Goal: Information Seeking & Learning: Learn about a topic

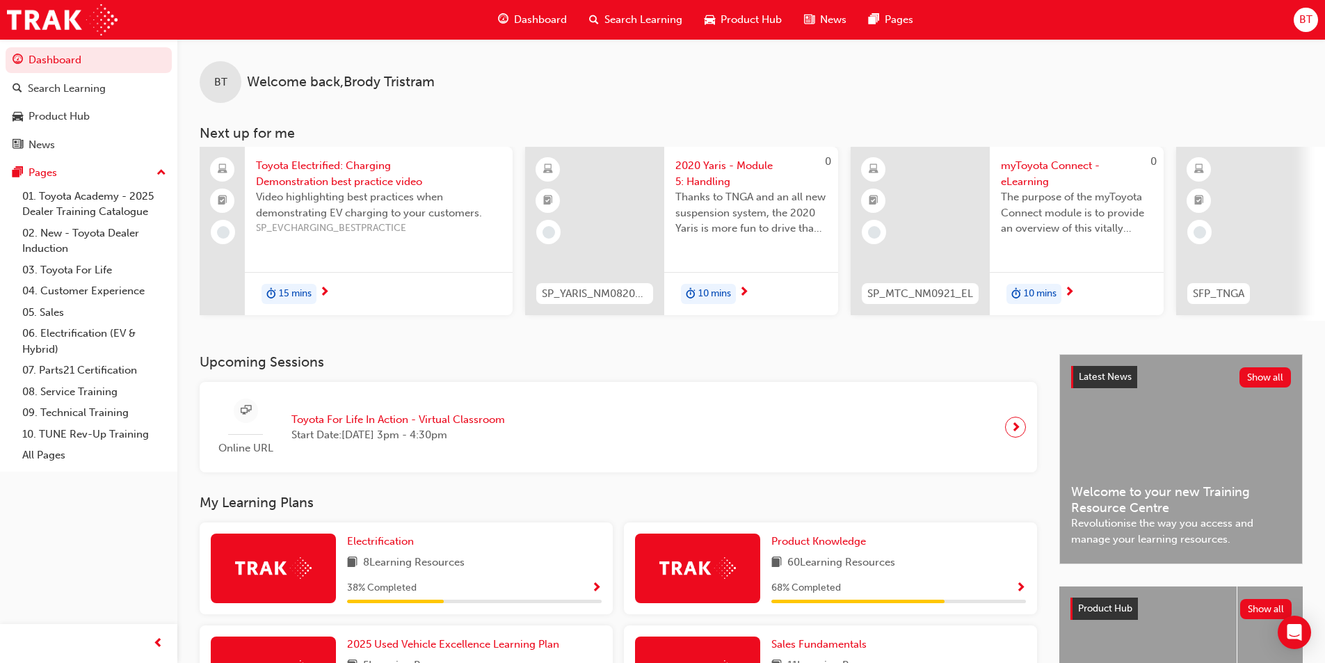
scroll to position [139, 0]
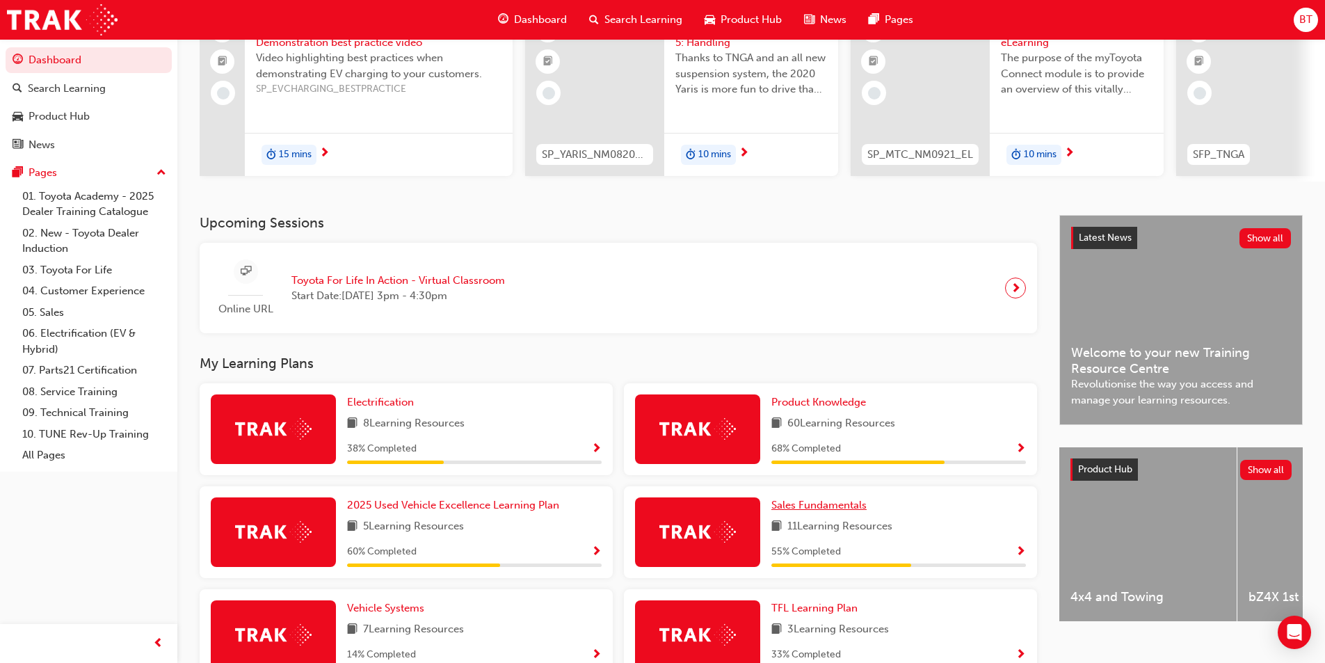
click at [801, 505] on span "Sales Fundamentals" at bounding box center [818, 505] width 95 height 13
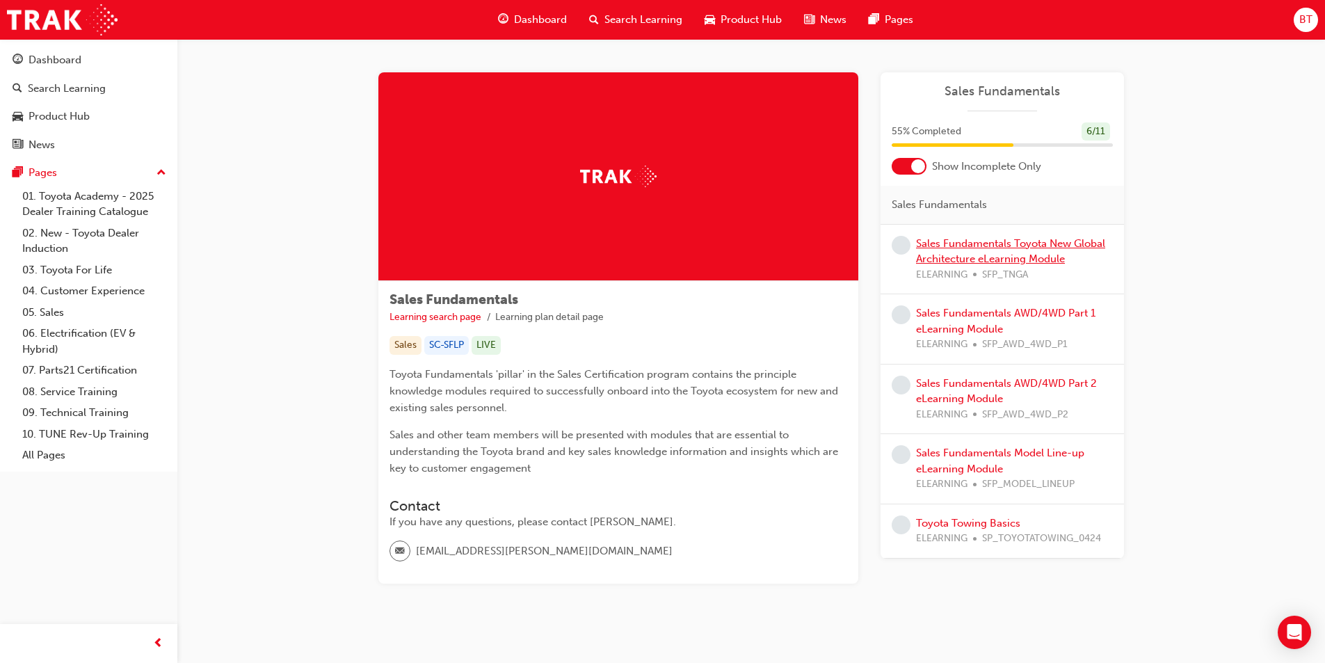
click at [951, 249] on link "Sales Fundamentals Toyota New Global Architecture eLearning Module" at bounding box center [1010, 251] width 189 height 29
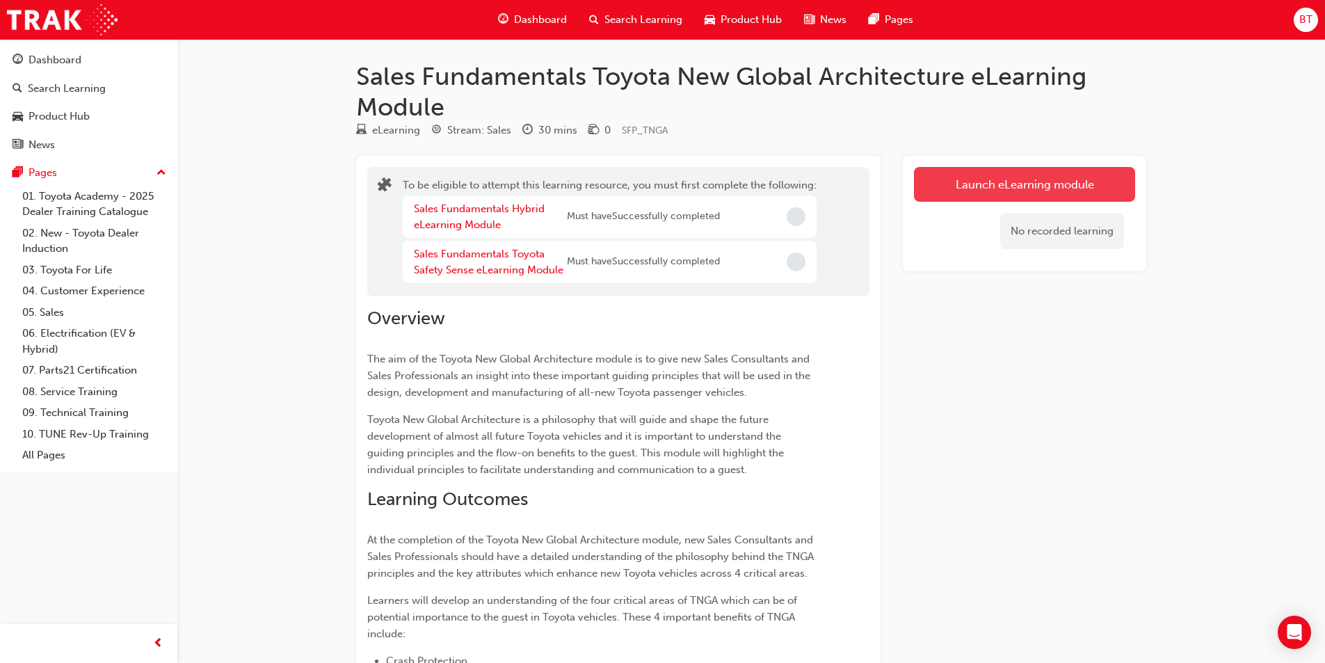
click at [1000, 189] on button "Launch eLearning module" at bounding box center [1024, 184] width 221 height 35
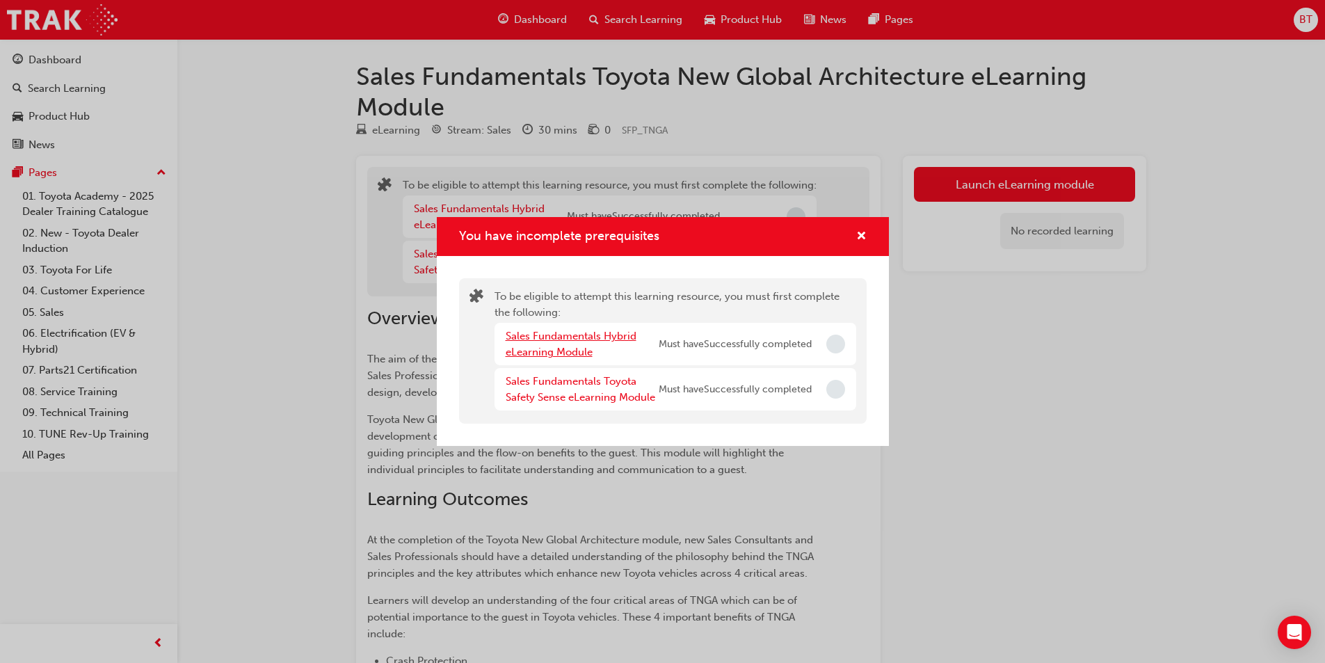
click at [563, 346] on link "Sales Fundamentals Hybrid eLearning Module" at bounding box center [571, 344] width 131 height 29
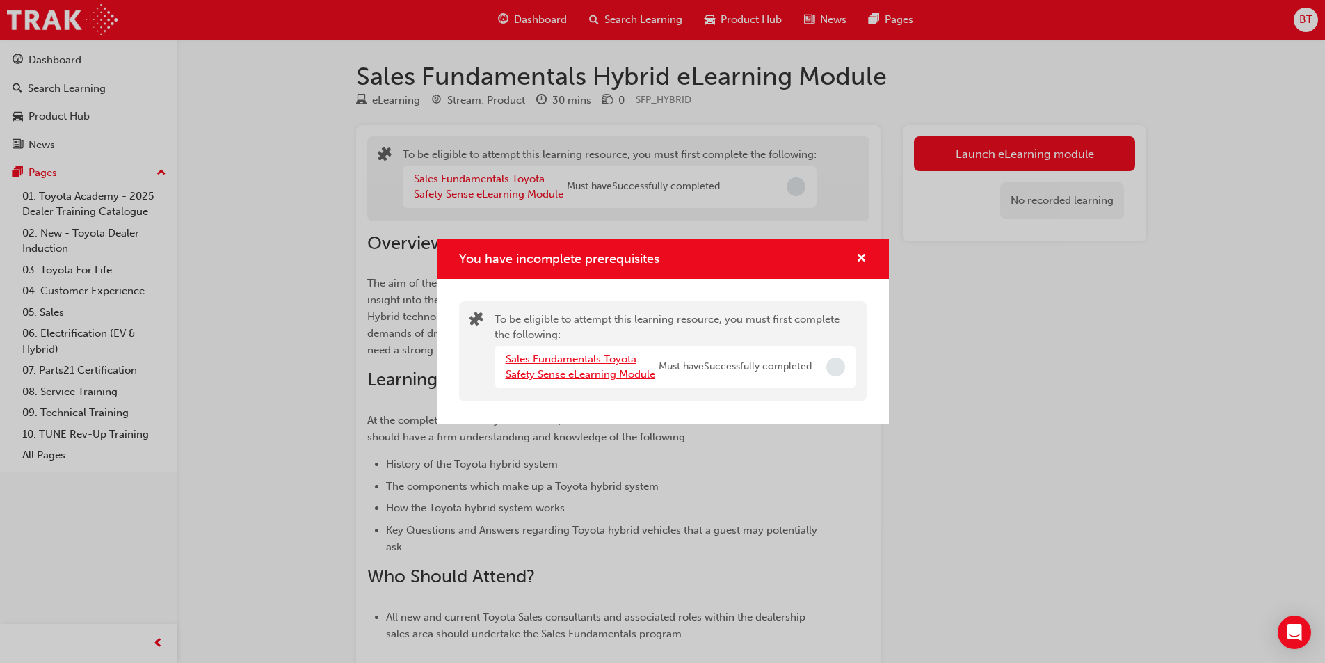
click at [544, 376] on link "Sales Fundamentals Toyota Safety Sense eLearning Module" at bounding box center [581, 367] width 150 height 29
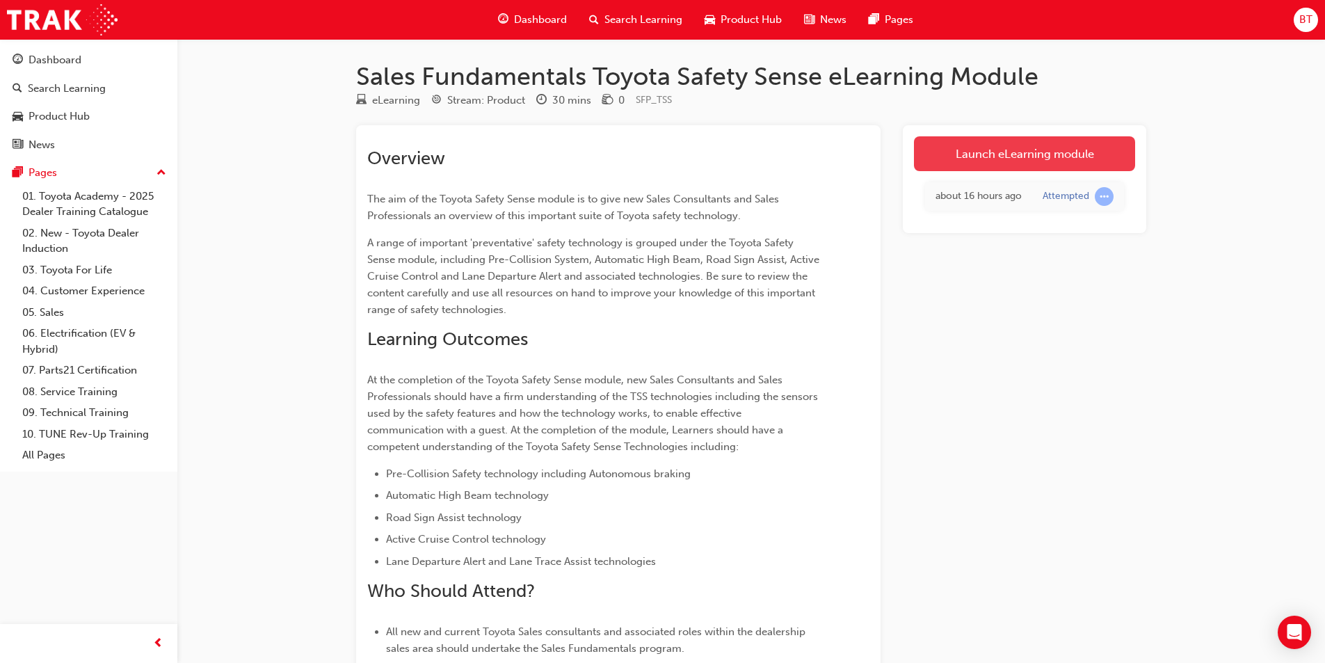
click at [950, 159] on link "Launch eLearning module" at bounding box center [1024, 153] width 221 height 35
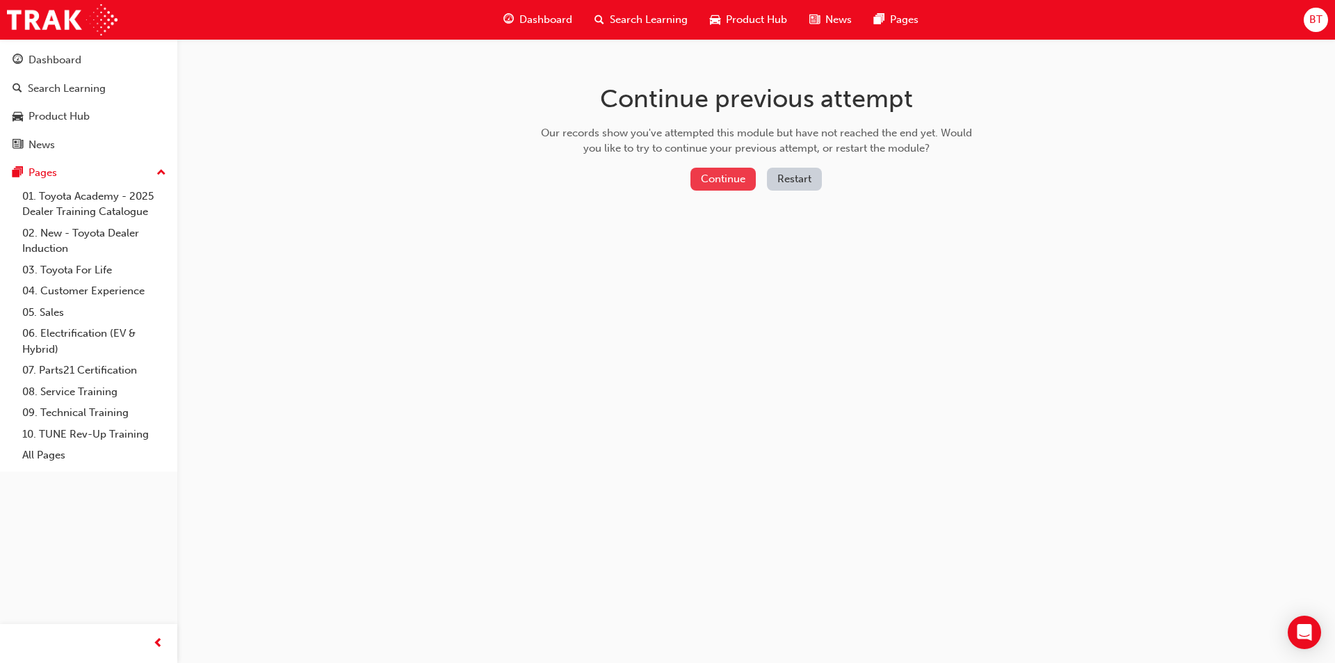
click at [731, 186] on button "Continue" at bounding box center [723, 179] width 65 height 23
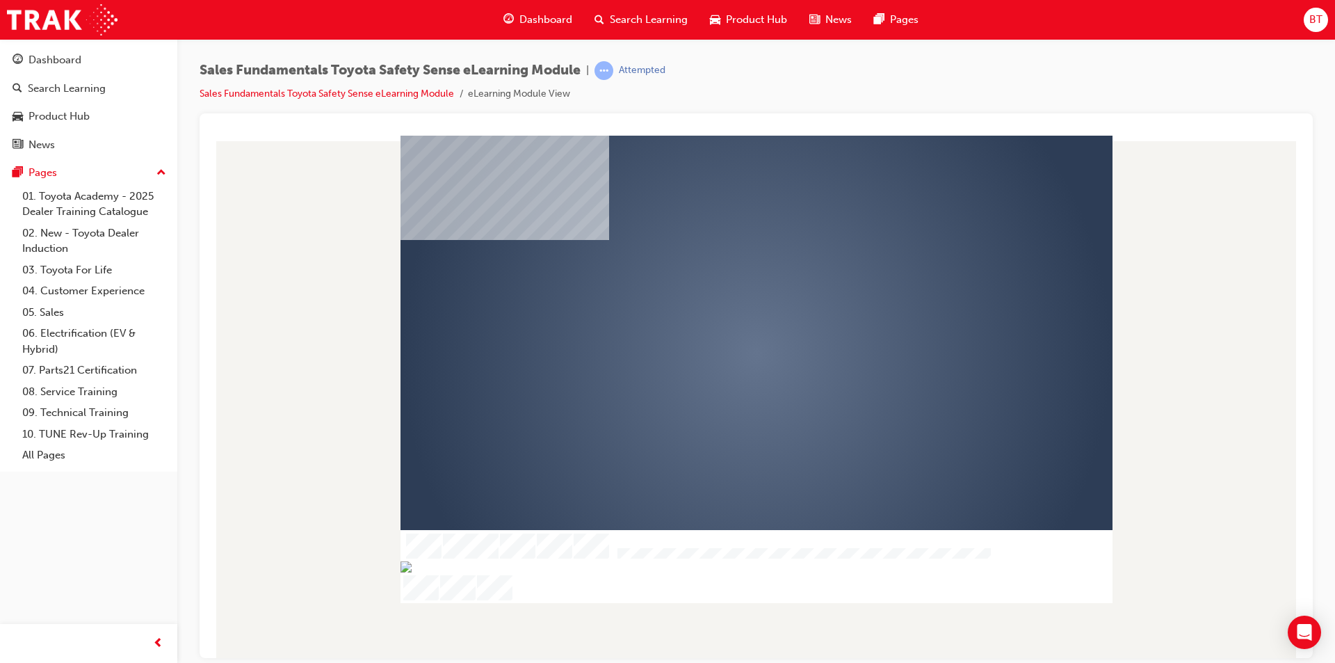
click at [716, 313] on div "play" at bounding box center [716, 313] width 0 height 0
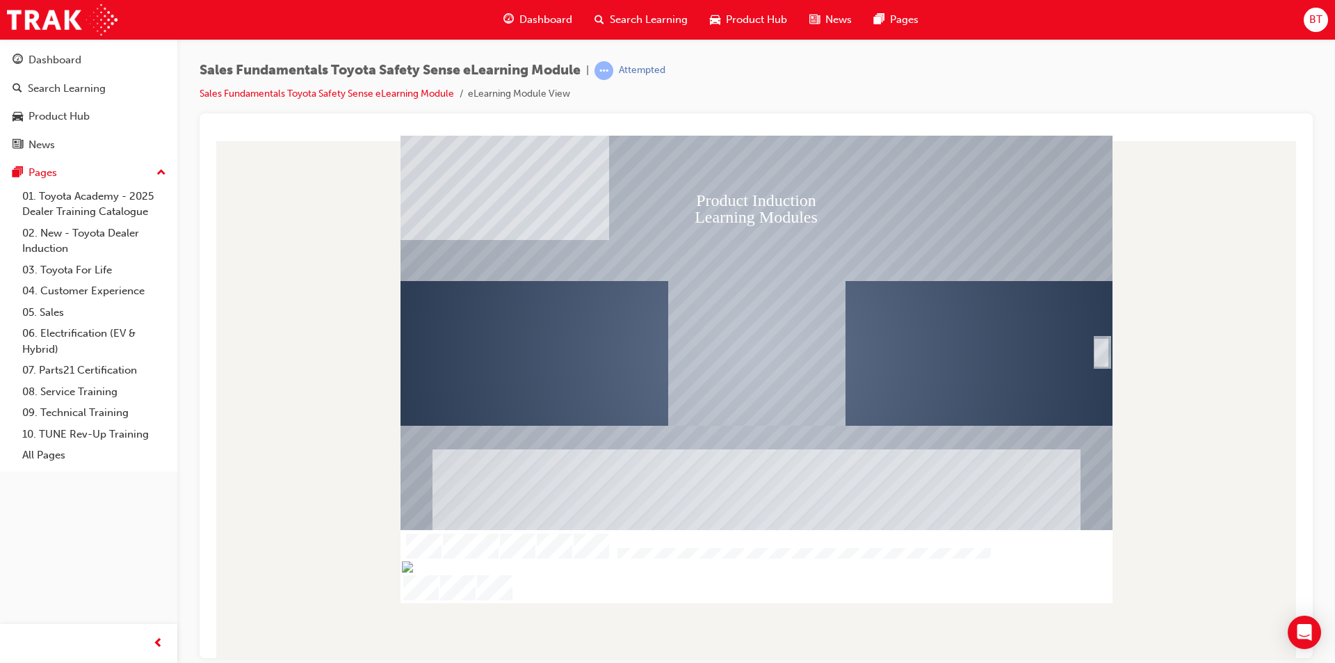
click at [1088, 344] on rect "Welcome" at bounding box center [757, 353] width 712 height 436
click at [1104, 353] on div "SmartShape" at bounding box center [1102, 368] width 14 height 30
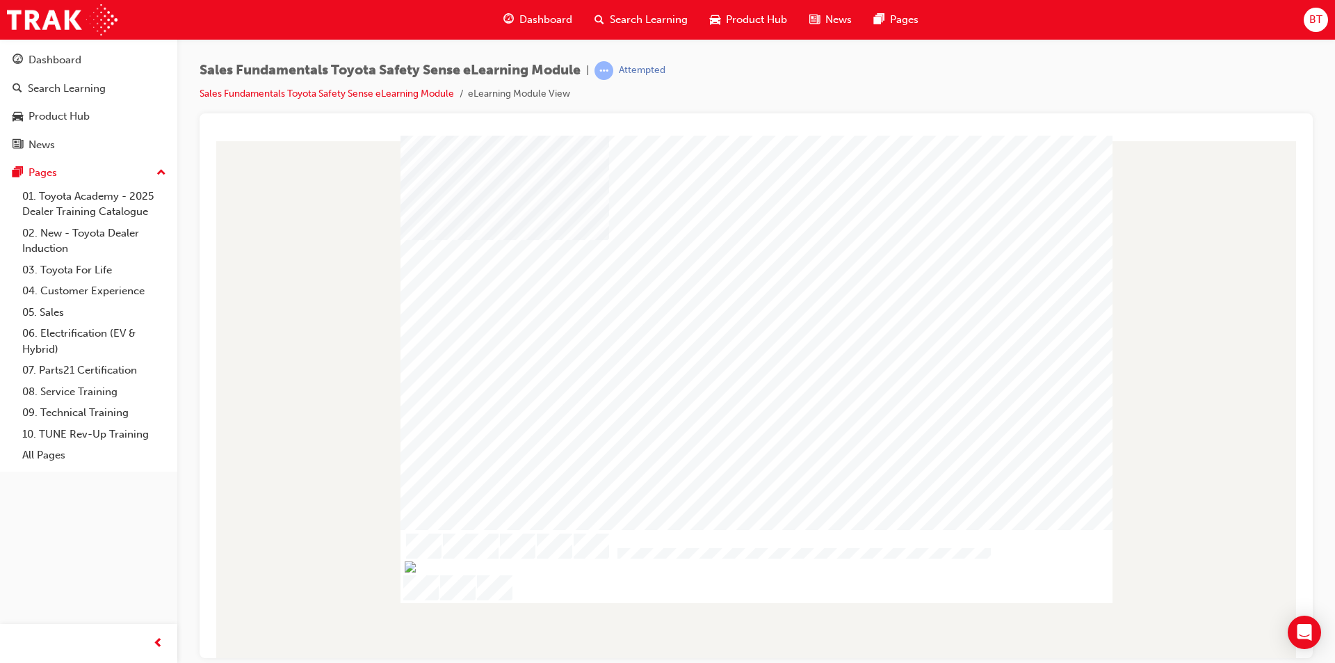
drag, startPoint x: 1180, startPoint y: 418, endPoint x: 1181, endPoint y: 466, distance: 48.0
click at [1181, 466] on div at bounding box center [756, 396] width 1091 height 522
click at [1159, 463] on div at bounding box center [756, 396] width 1091 height 522
click at [971, 428] on div at bounding box center [757, 353] width 712 height 401
click at [1229, 510] on div at bounding box center [756, 396] width 1091 height 522
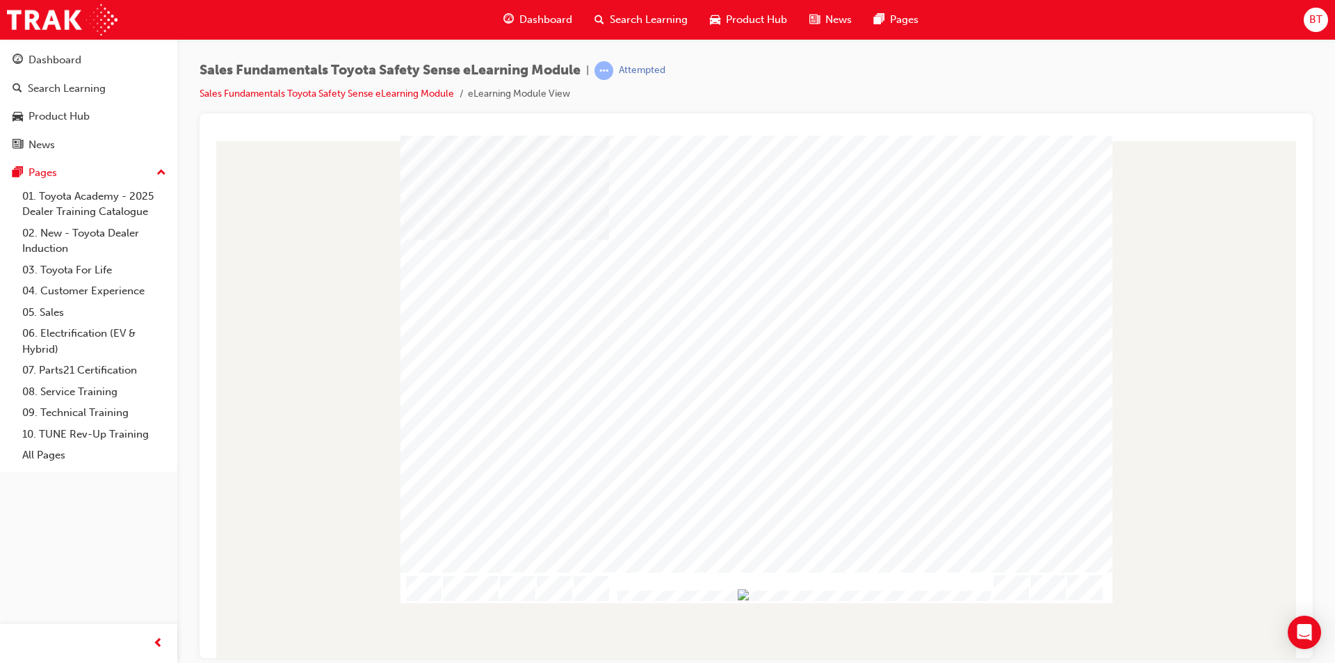
drag, startPoint x: 662, startPoint y: 591, endPoint x: 1135, endPoint y: 634, distance: 474.9
click at [1134, 633] on div "Conclusion Table Of Contents Exit Slide Title Welcome Video Introduction TSS Ov…" at bounding box center [756, 396] width 1091 height 522
drag, startPoint x: 953, startPoint y: 593, endPoint x: 633, endPoint y: 629, distance: 322.0
click at [633, 629] on div "Video Introduction Table Of Contents Exit Slide Title Welcome Video Introductio…" at bounding box center [756, 396] width 1091 height 522
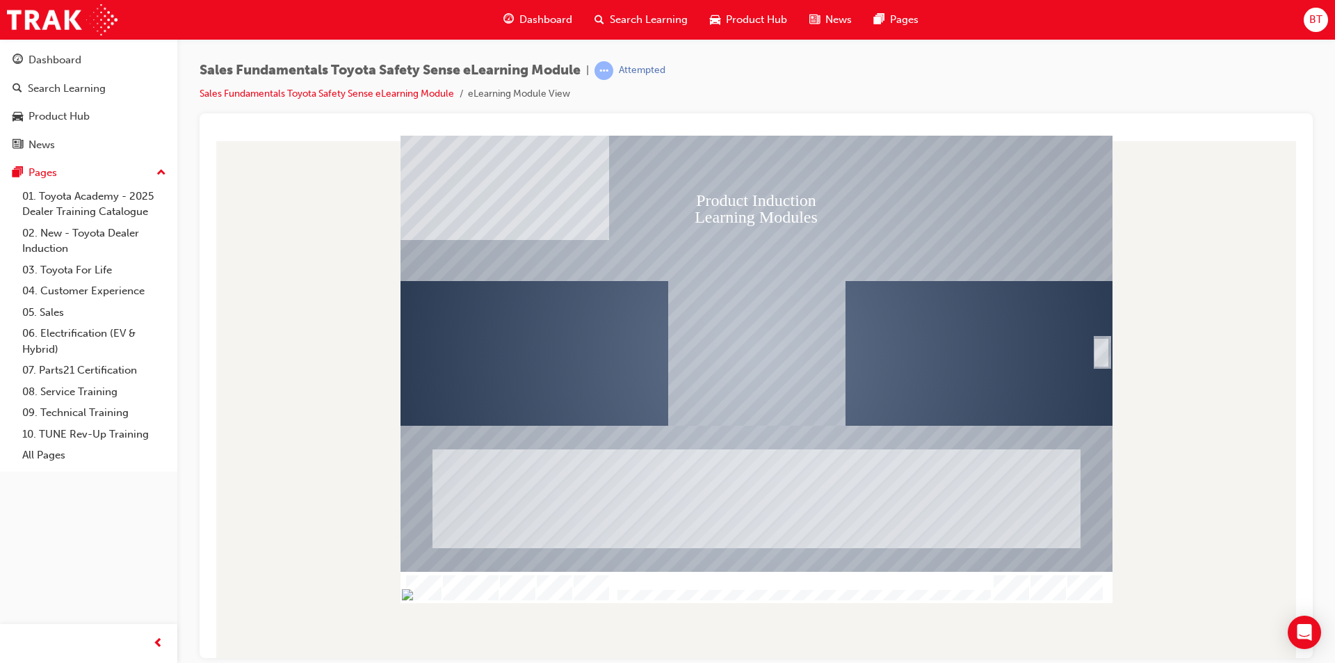
click at [1105, 355] on div "SmartShape" at bounding box center [1102, 368] width 14 height 30
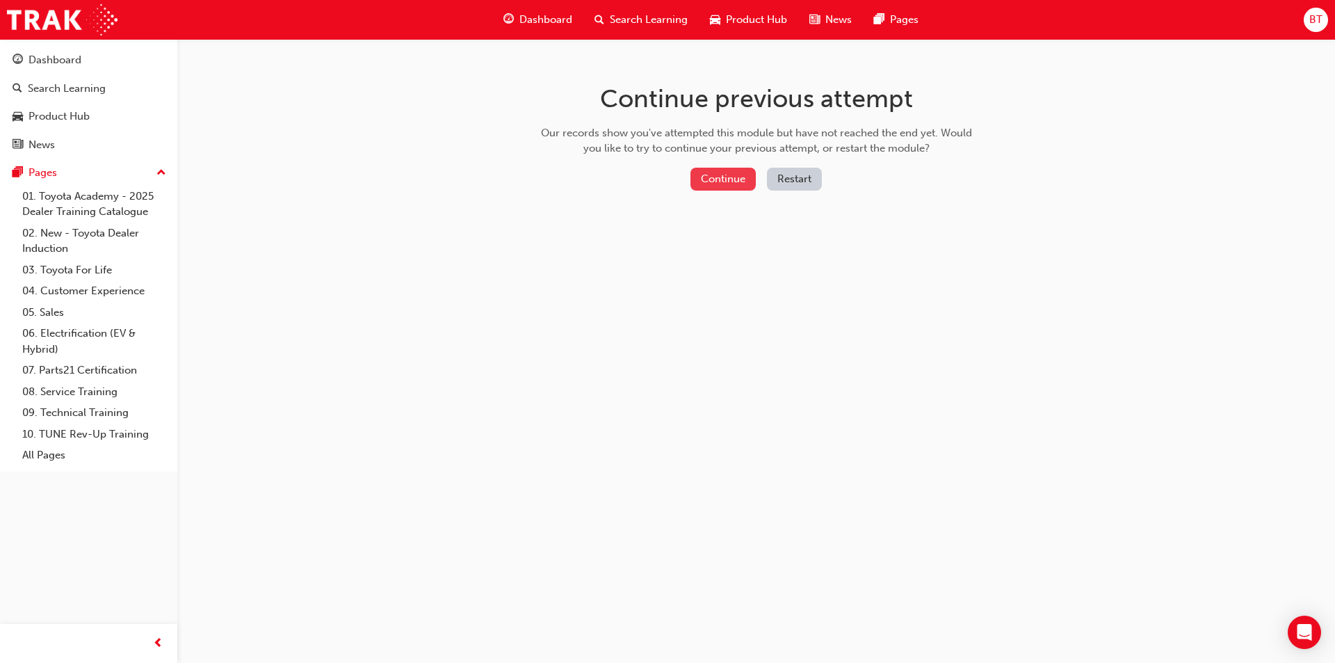
click at [727, 179] on button "Continue" at bounding box center [723, 179] width 65 height 23
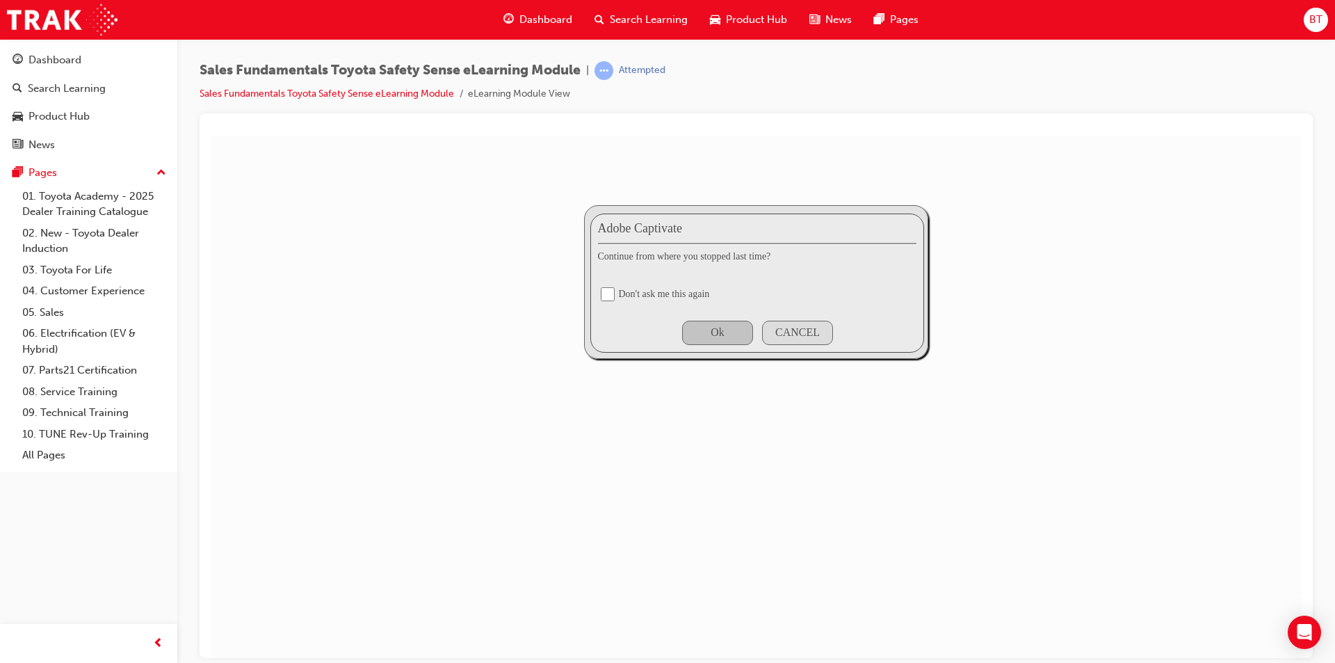
click at [781, 338] on div "CANCEL" at bounding box center [797, 332] width 71 height 24
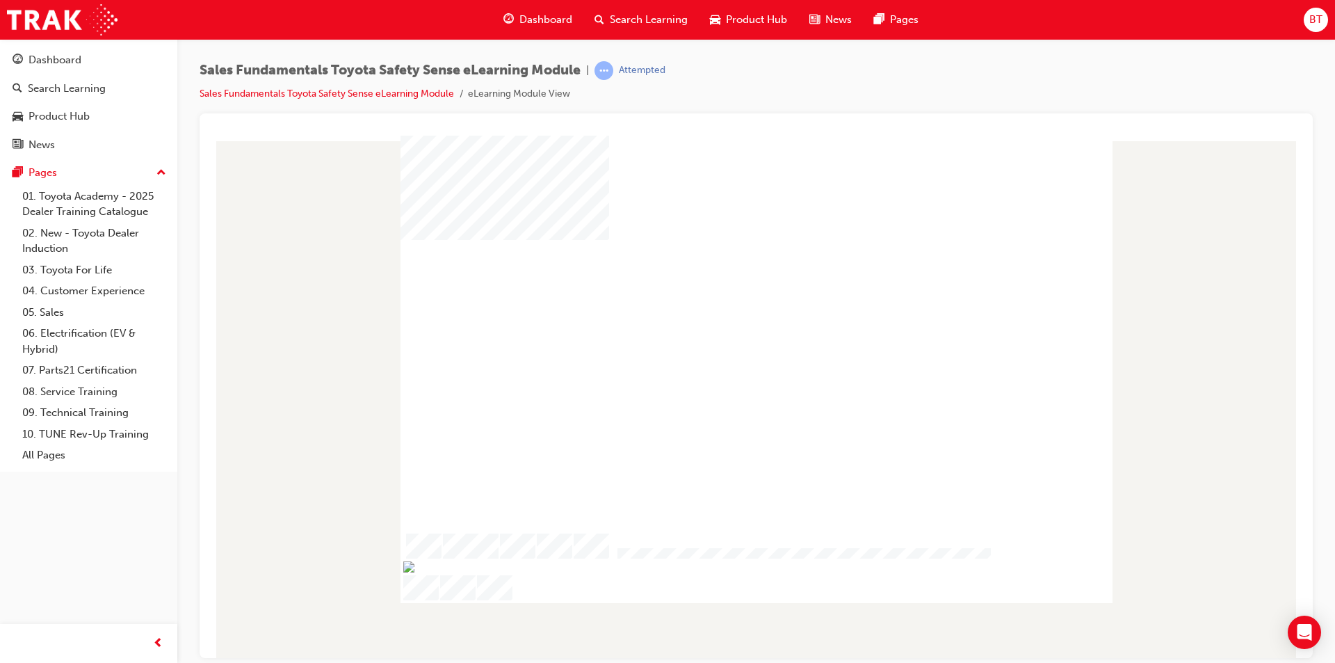
click at [716, 313] on div "play" at bounding box center [716, 313] width 0 height 0
click at [539, 14] on span "Dashboard" at bounding box center [546, 20] width 53 height 16
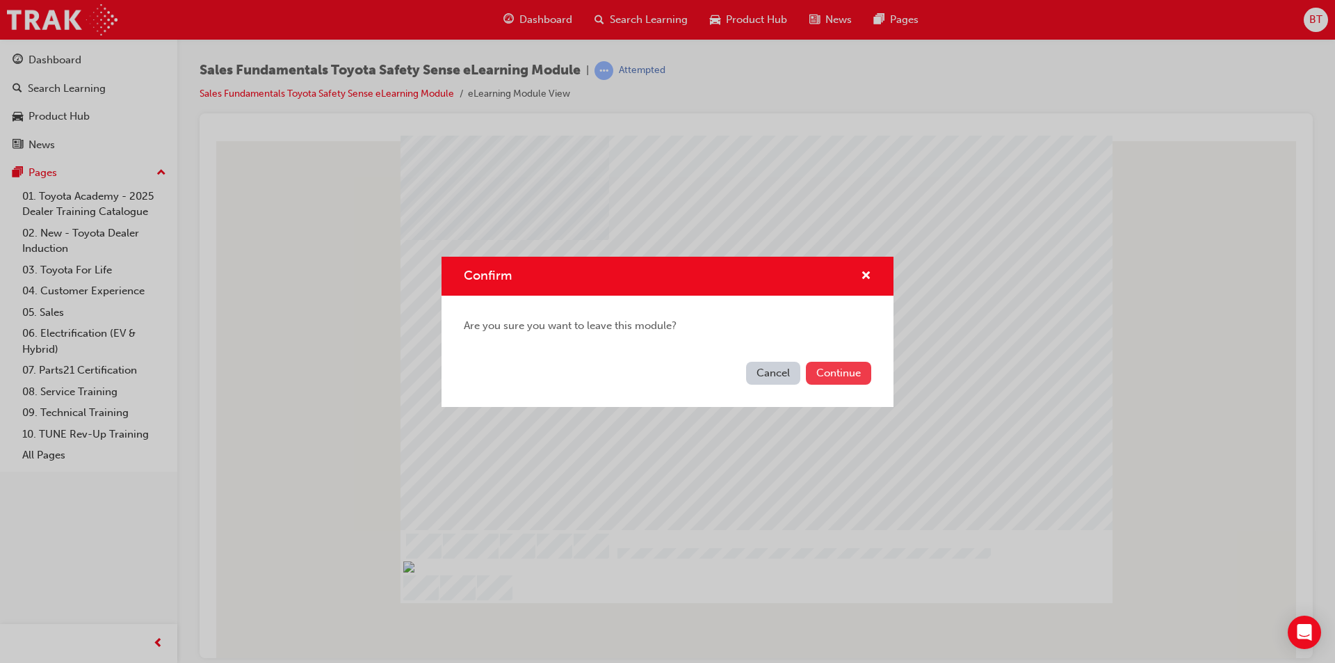
click at [847, 369] on button "Continue" at bounding box center [838, 373] width 65 height 23
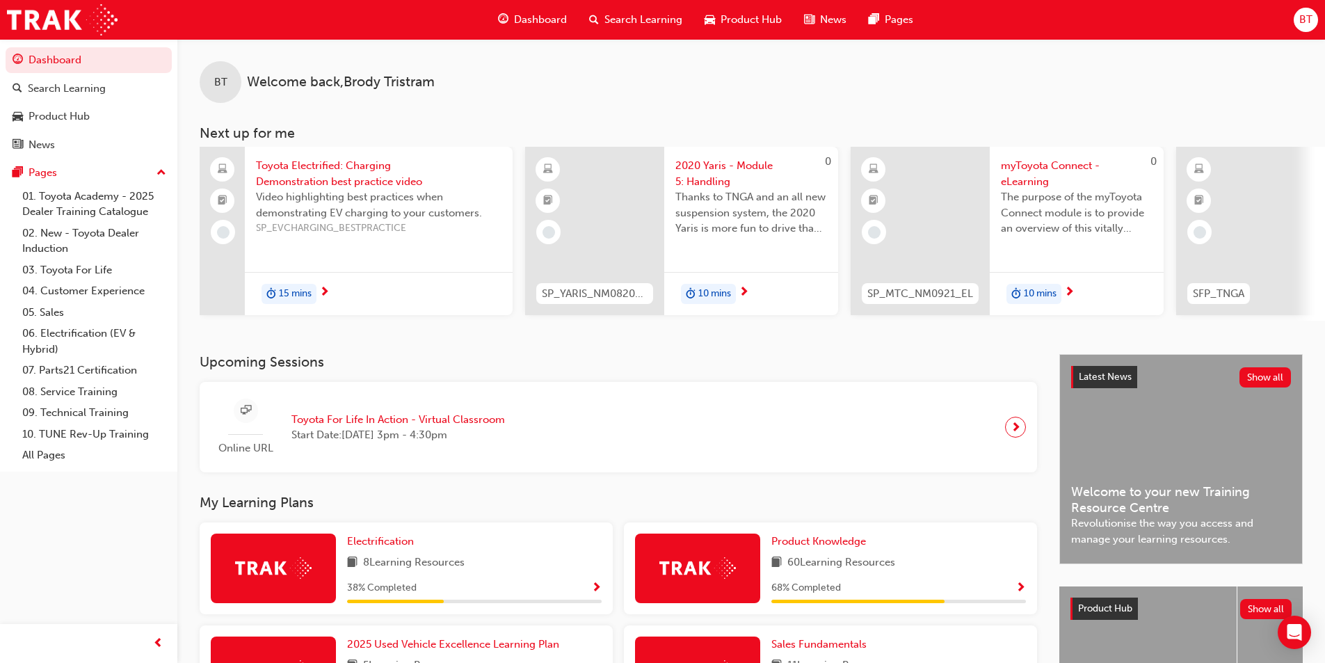
scroll to position [139, 0]
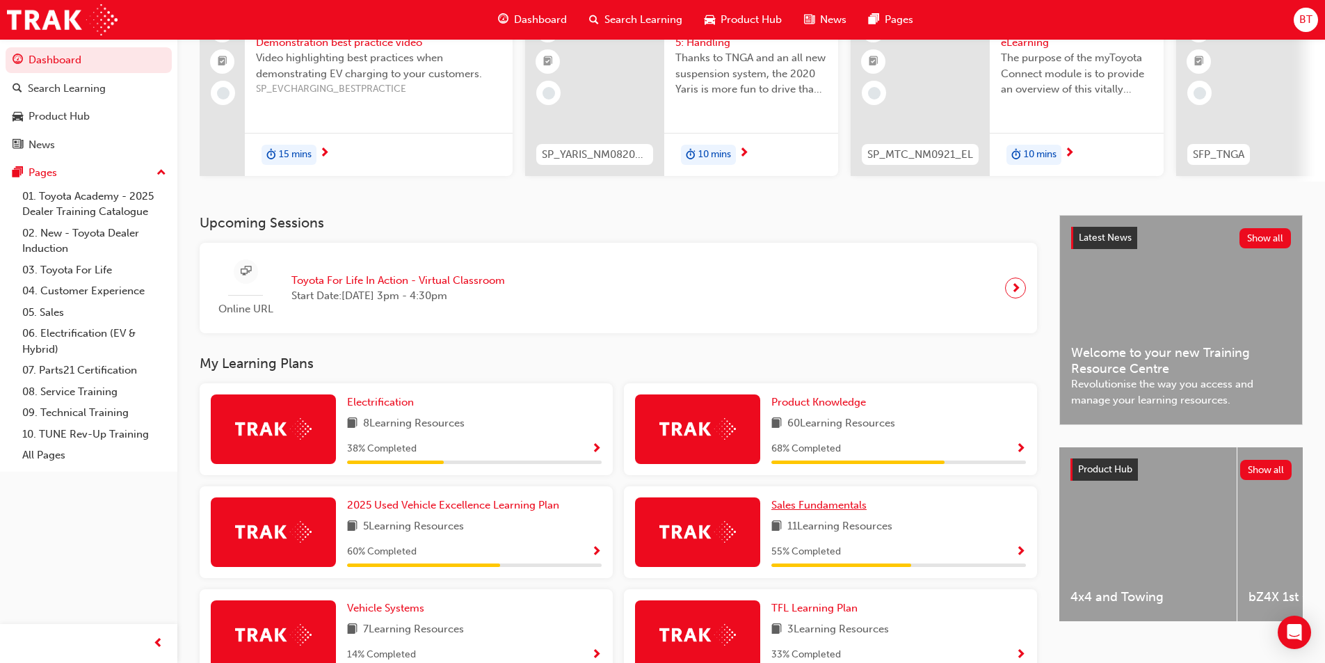
click at [824, 506] on span "Sales Fundamentals" at bounding box center [818, 505] width 95 height 13
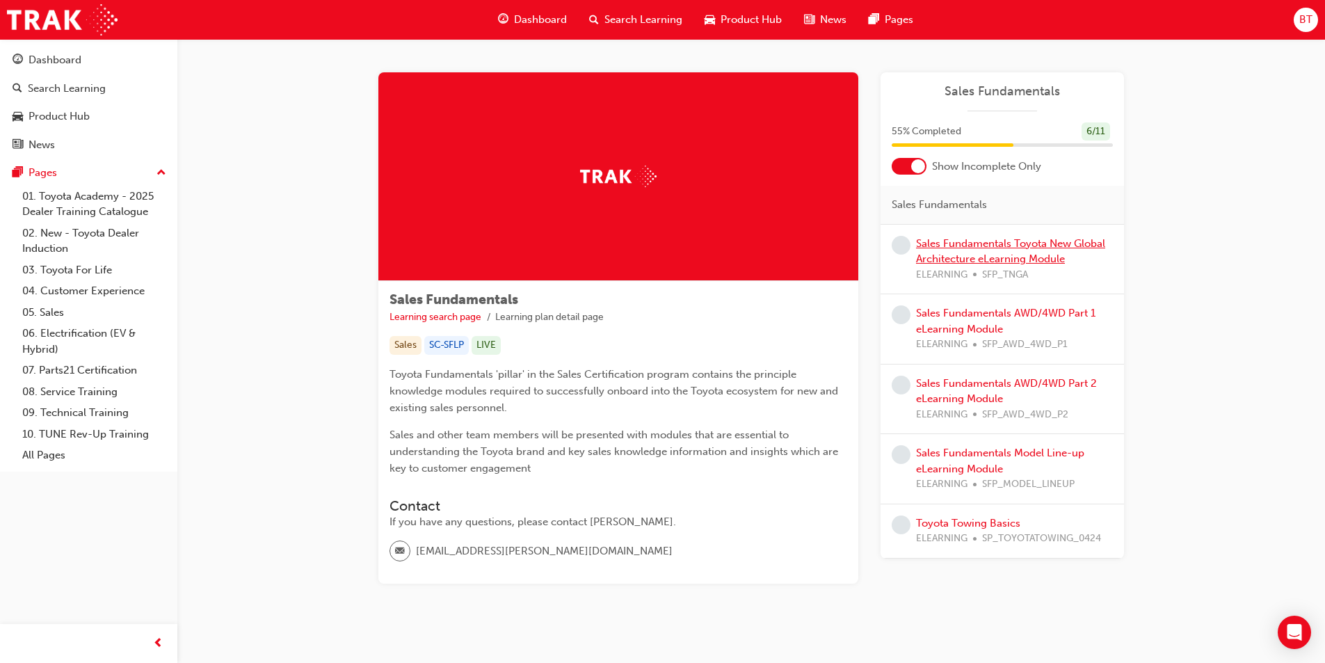
click at [991, 262] on link "Sales Fundamentals Toyota New Global Architecture eLearning Module" at bounding box center [1010, 251] width 189 height 29
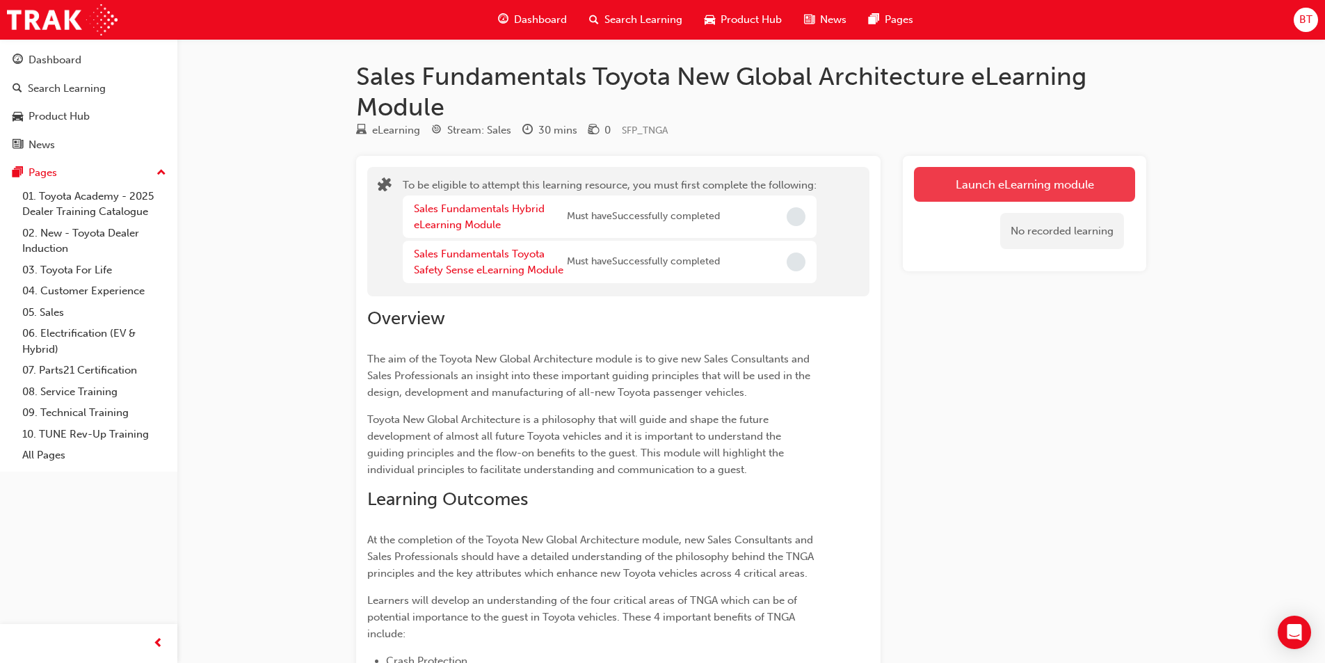
click at [1031, 180] on button "Launch eLearning module" at bounding box center [1024, 184] width 221 height 35
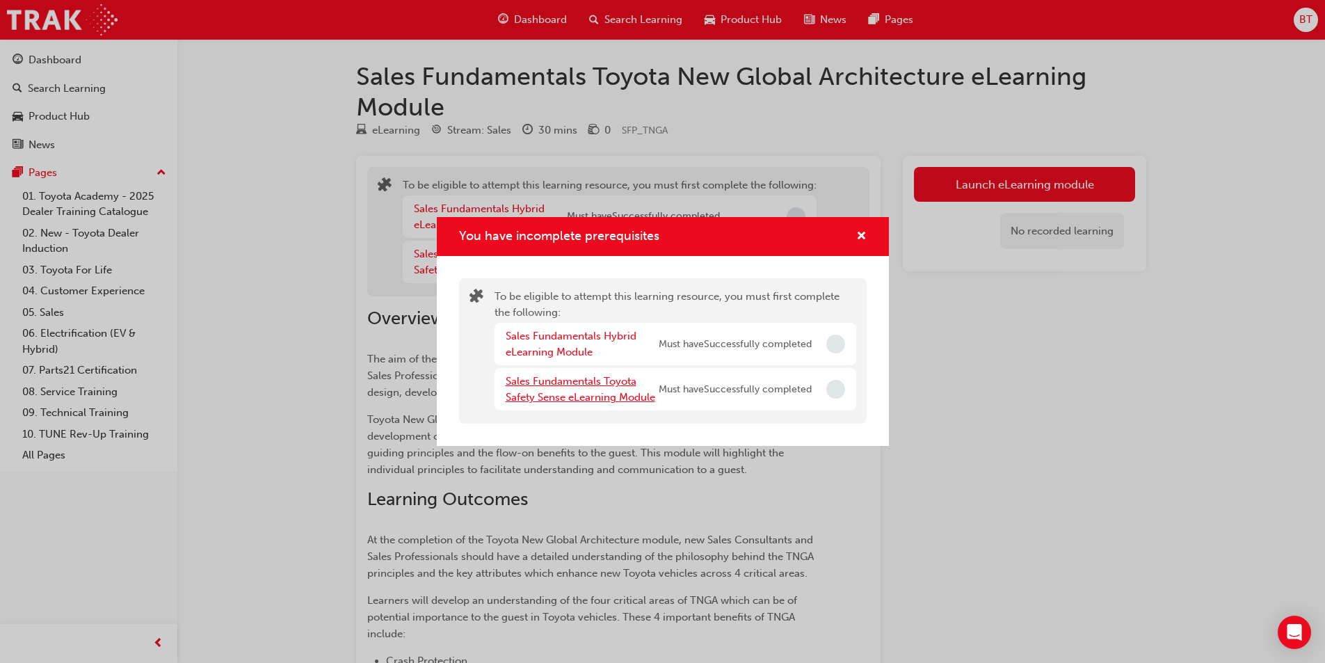
click at [596, 401] on link "Sales Fundamentals Toyota Safety Sense eLearning Module" at bounding box center [581, 389] width 150 height 29
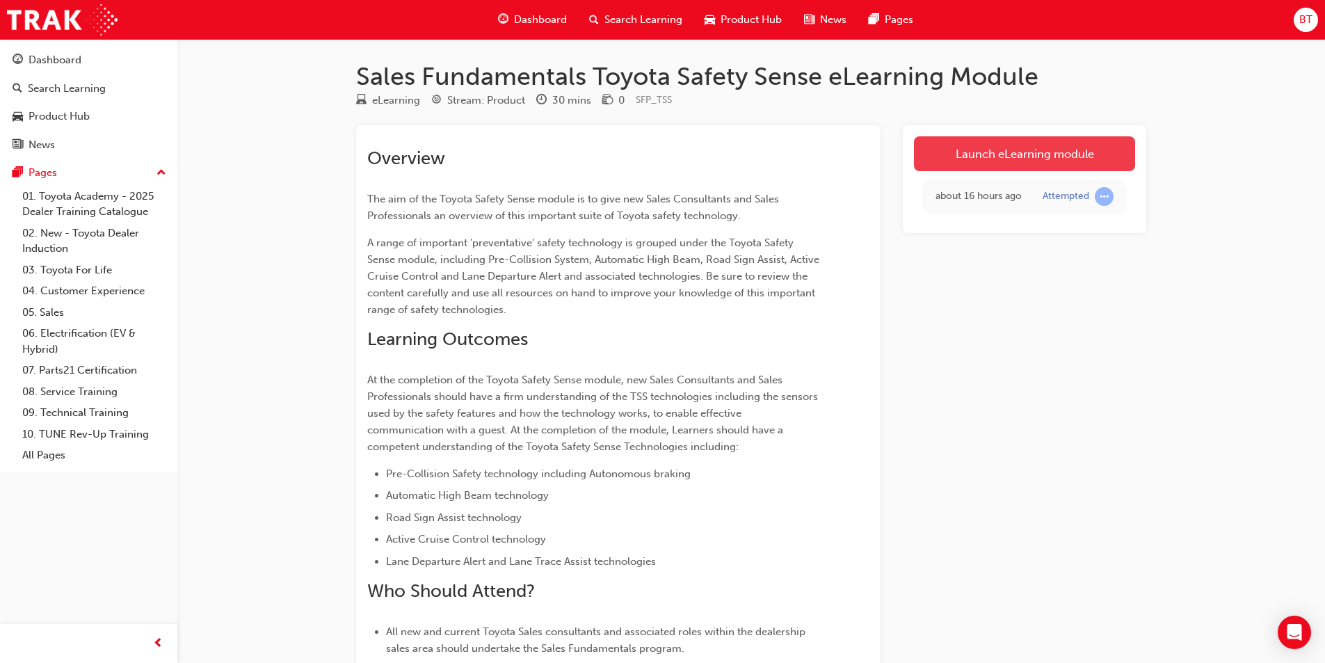
click at [1009, 159] on link "Launch eLearning module" at bounding box center [1024, 153] width 221 height 35
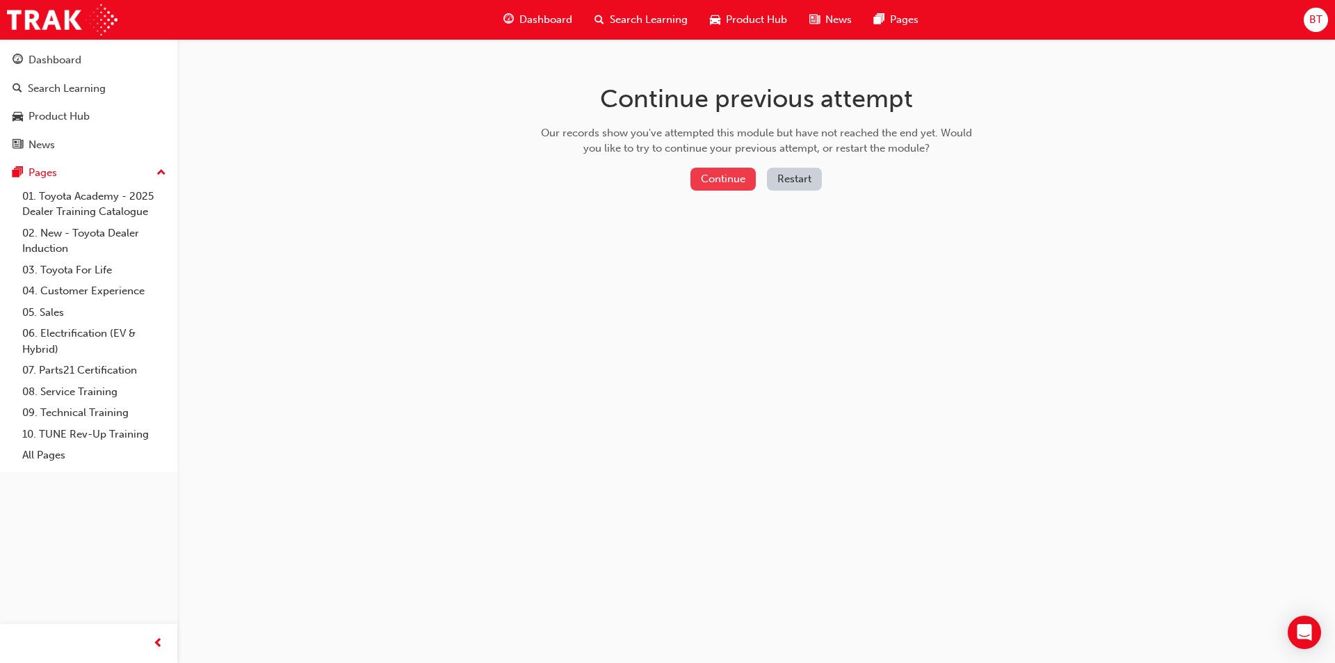
click at [713, 175] on button "Continue" at bounding box center [723, 179] width 65 height 23
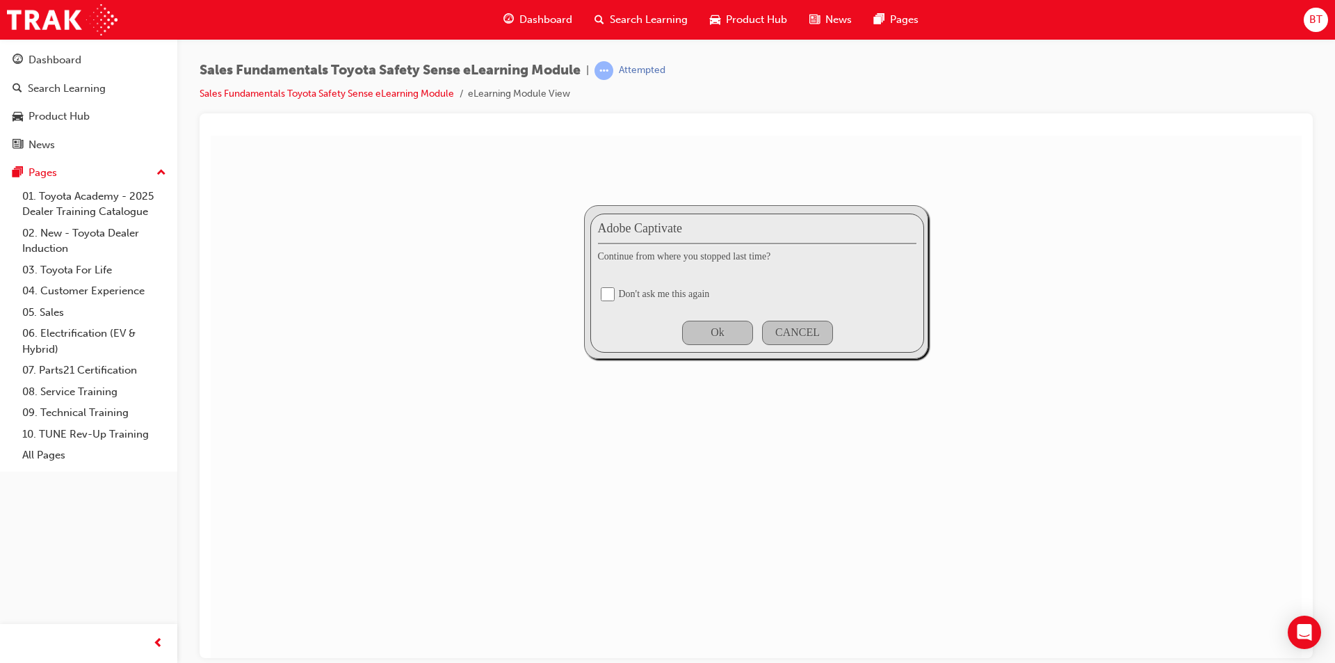
click at [602, 290] on input "checkbox" at bounding box center [608, 294] width 14 height 14
checkbox input "true"
click at [702, 341] on div "Ok" at bounding box center [717, 332] width 71 height 24
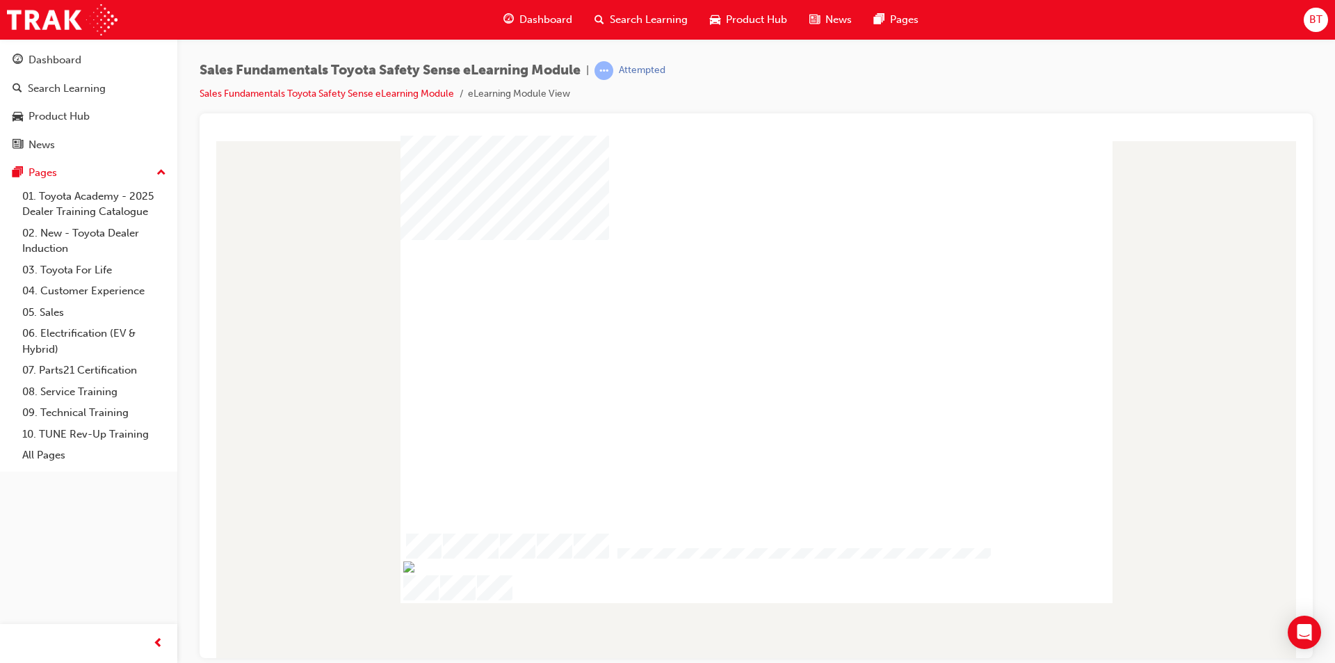
click at [712, 376] on div at bounding box center [757, 368] width 712 height 467
click at [700, 332] on div at bounding box center [757, 368] width 712 height 467
click at [716, 313] on div "play" at bounding box center [716, 313] width 0 height 0
